Goal: Browse casually: Explore the website without a specific task or goal

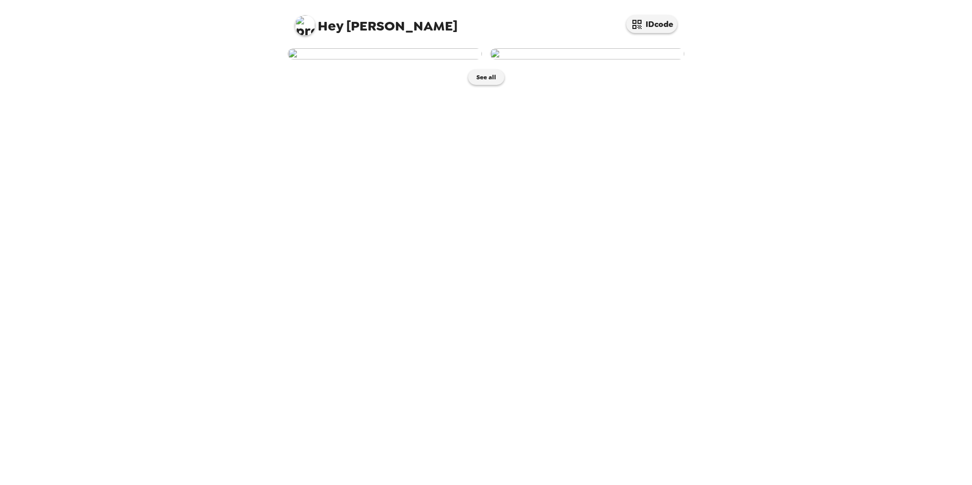
click at [426, 59] on img at bounding box center [385, 53] width 194 height 11
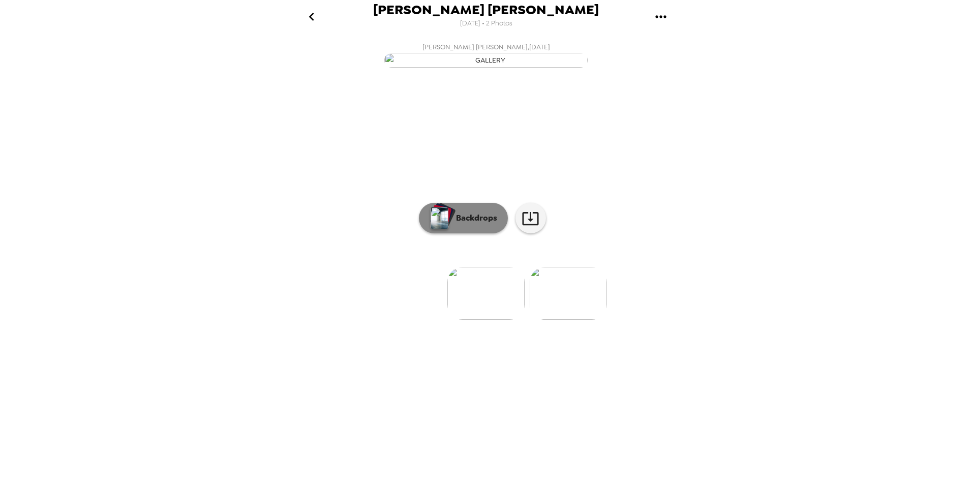
click at [464, 224] on p "Backdrops" at bounding box center [474, 218] width 46 height 12
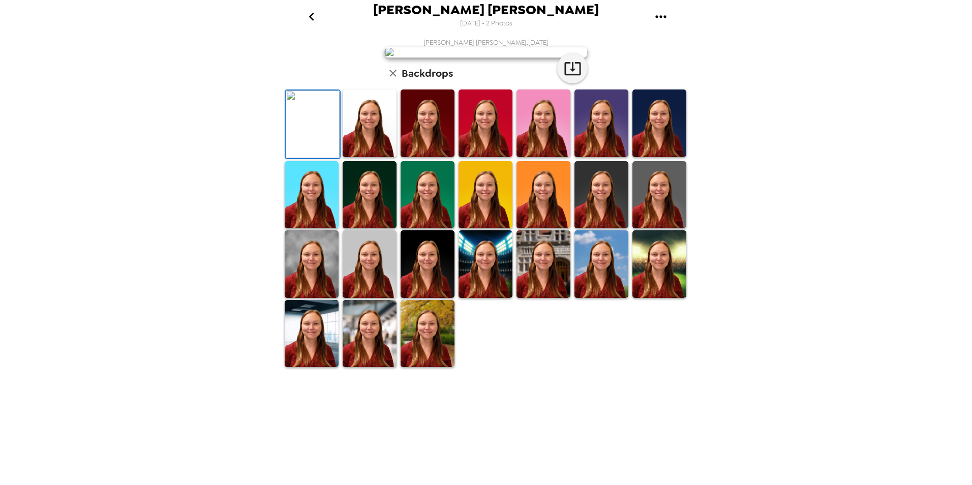
click at [593, 157] on img at bounding box center [602, 123] width 54 height 68
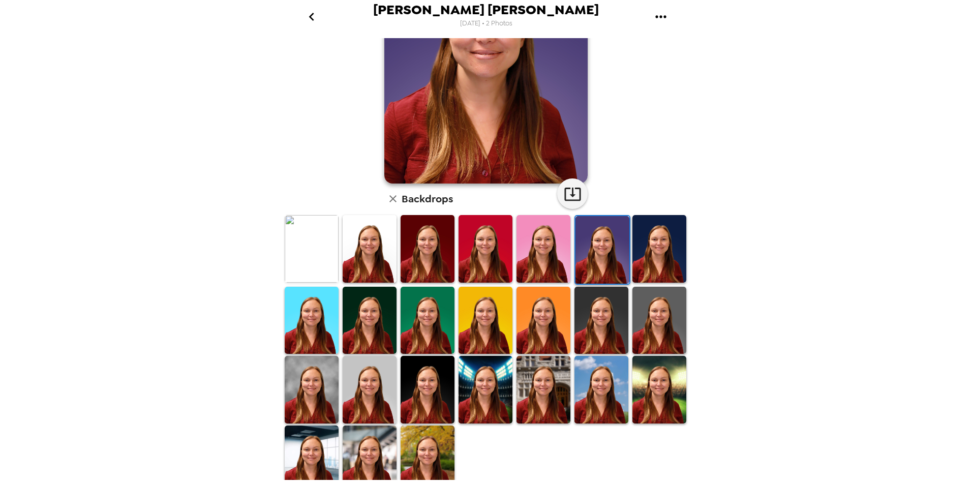
scroll to position [126, 0]
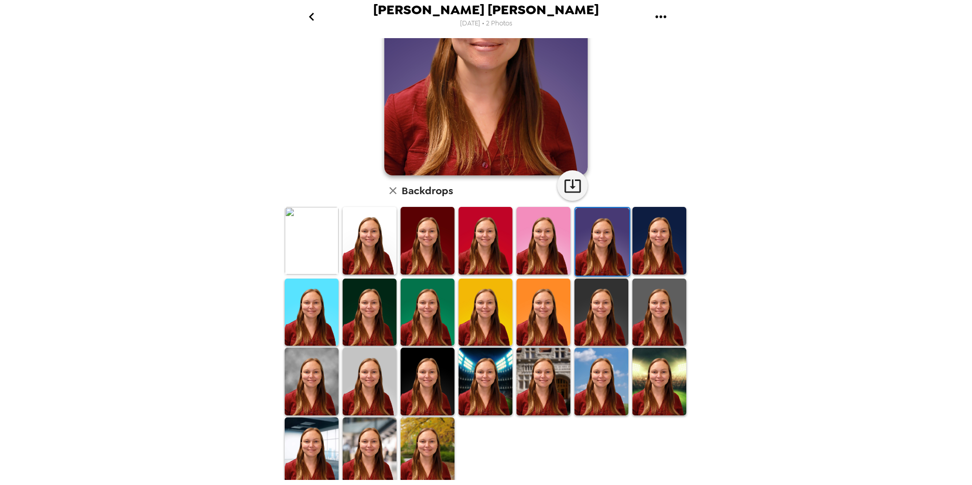
click at [437, 447] on img at bounding box center [428, 451] width 54 height 68
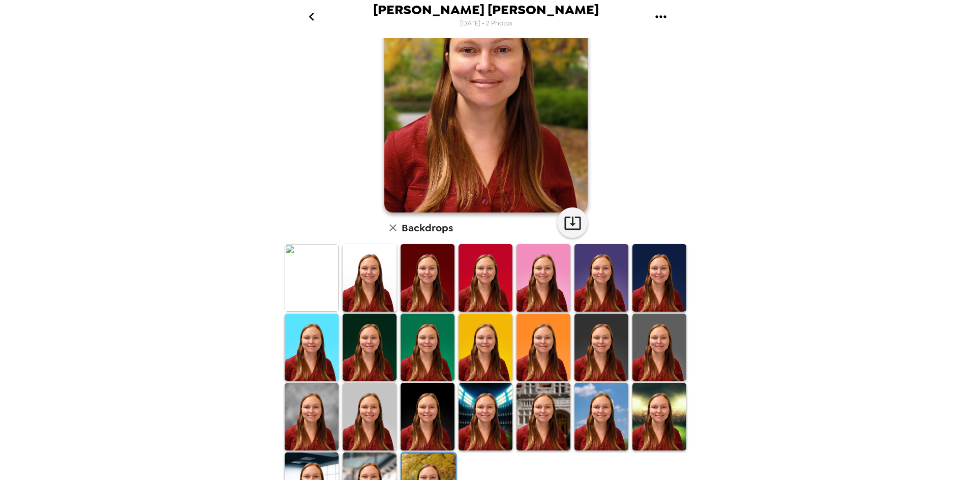
scroll to position [102, 0]
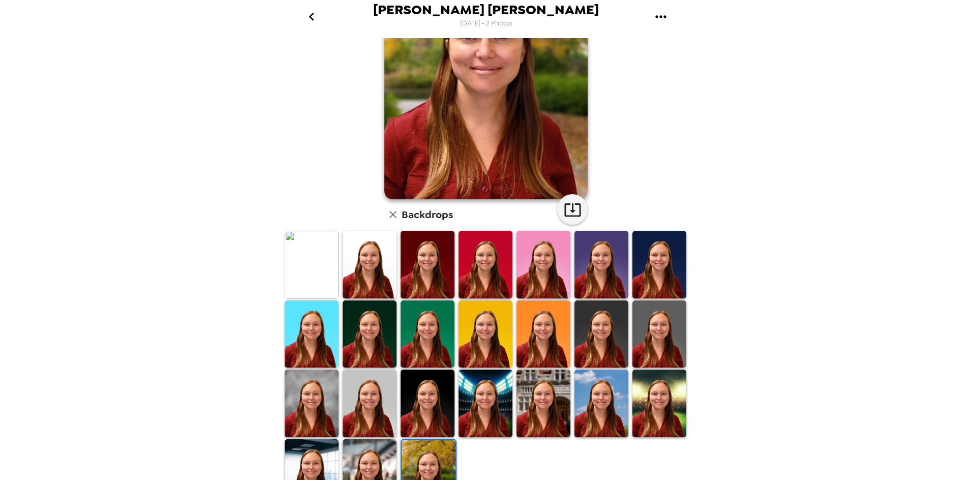
click at [444, 382] on img at bounding box center [428, 404] width 54 height 68
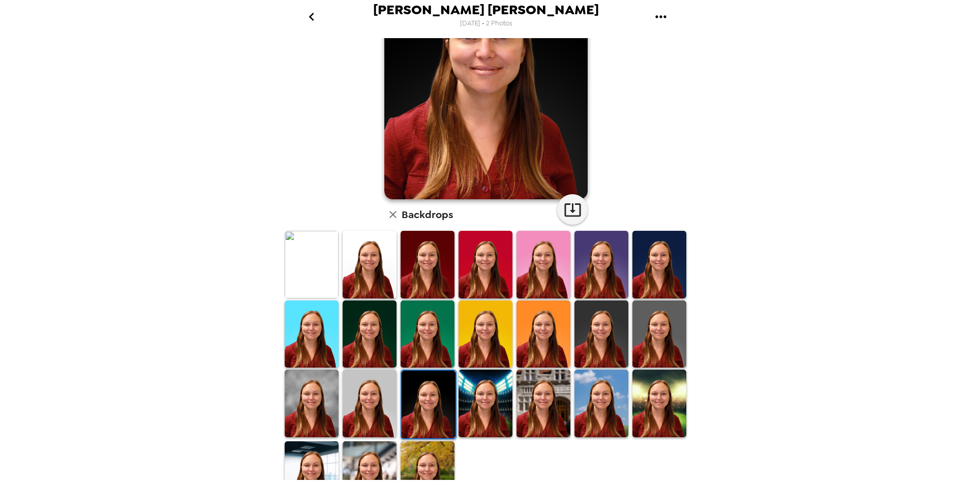
click at [287, 263] on img at bounding box center [312, 265] width 54 height 68
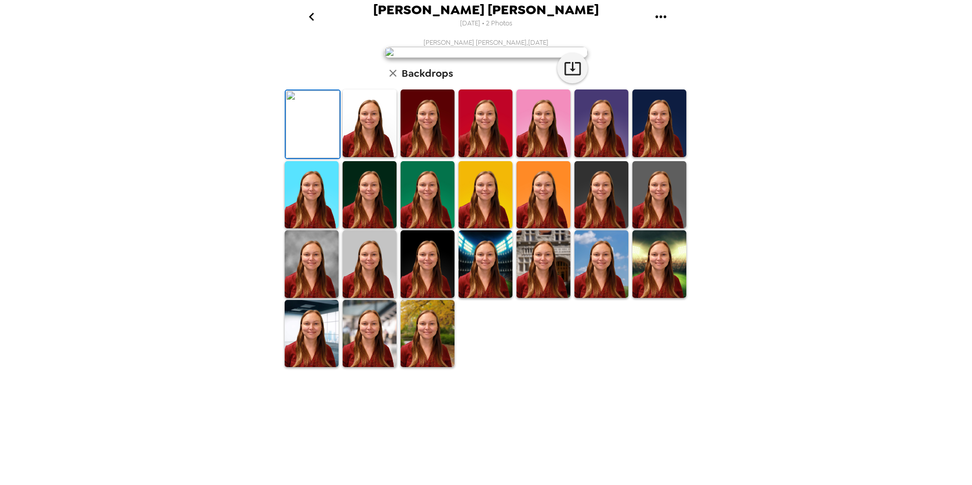
scroll to position [126, 0]
click at [419, 368] on img at bounding box center [428, 334] width 54 height 68
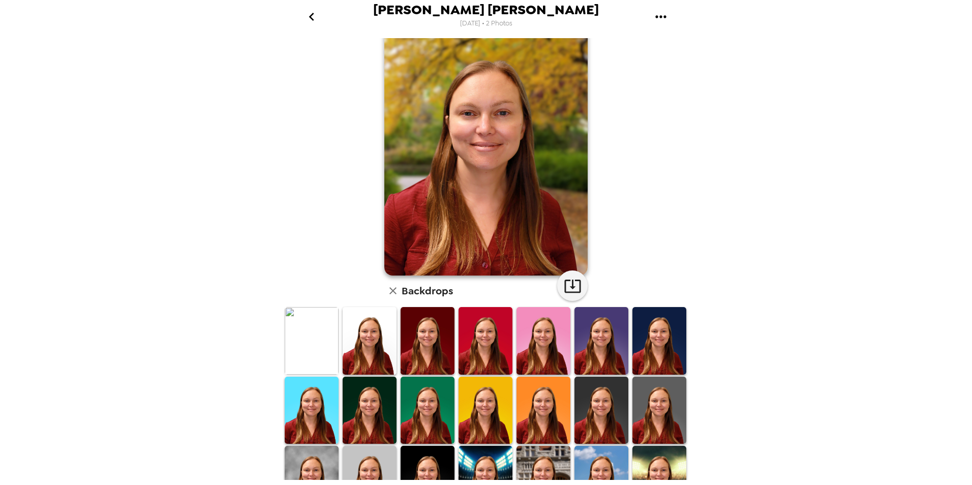
scroll to position [0, 0]
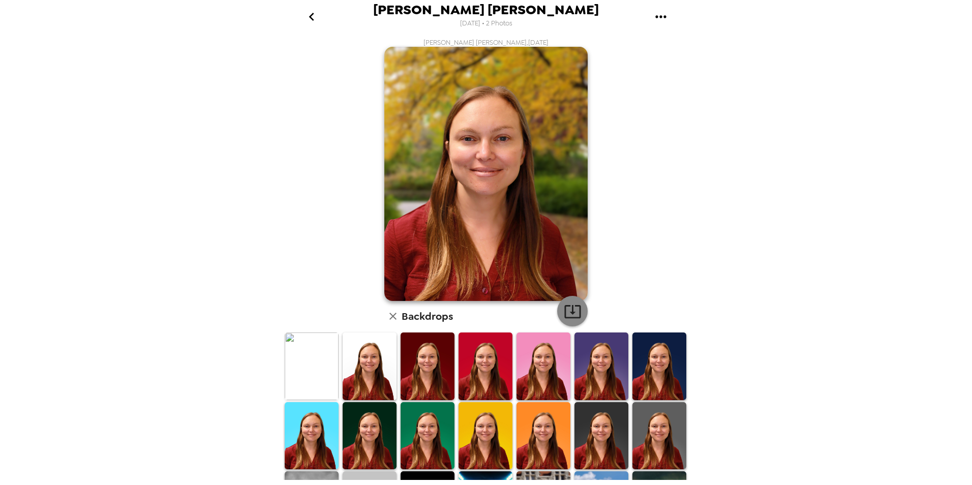
click at [569, 314] on icon "button" at bounding box center [572, 311] width 16 height 13
click at [392, 321] on icon "button" at bounding box center [393, 316] width 12 height 12
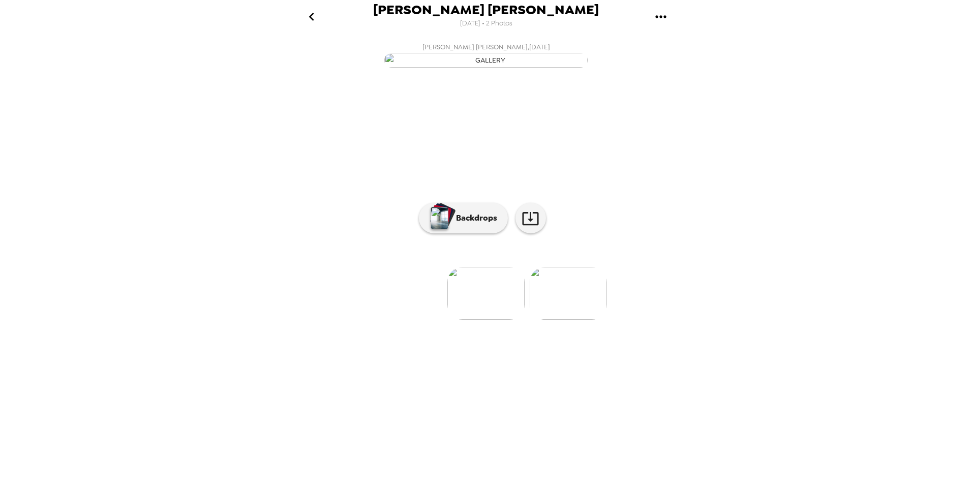
click at [581, 320] on img at bounding box center [568, 293] width 77 height 53
click at [426, 320] on img at bounding box center [404, 293] width 77 height 53
